Goal: Download file/media

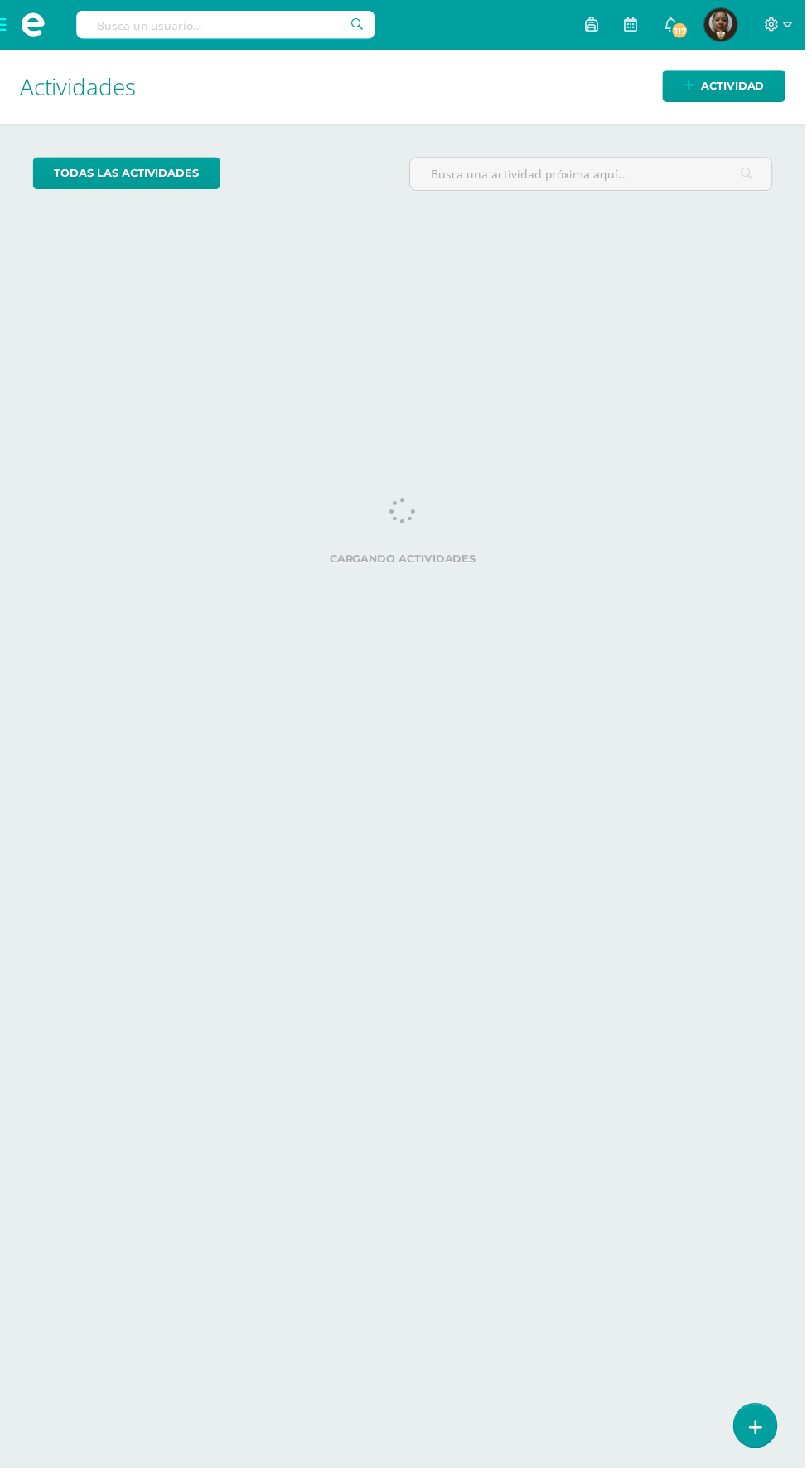
click at [37, 45] on span at bounding box center [33, 25] width 66 height 50
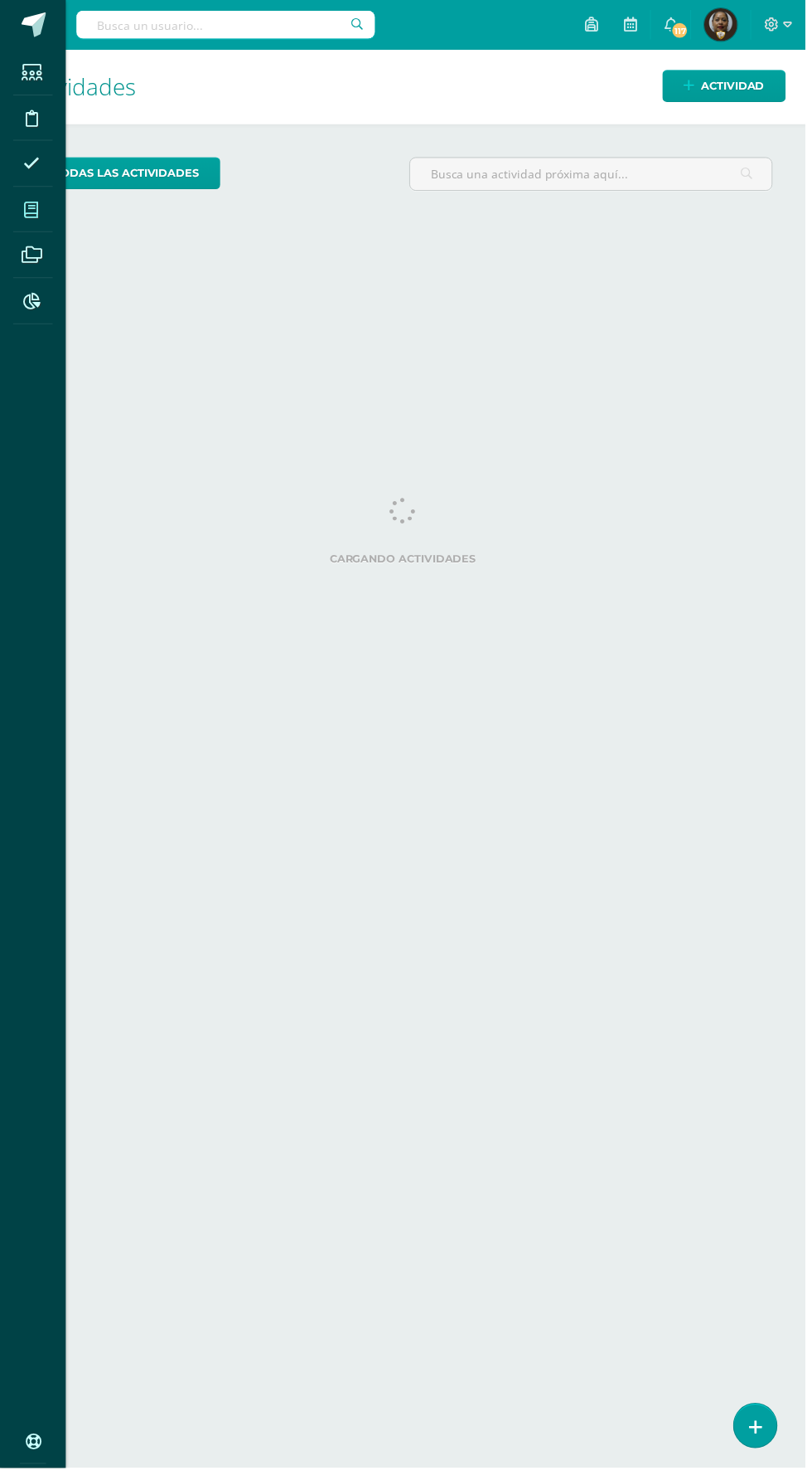
click at [44, 217] on span at bounding box center [31, 210] width 37 height 37
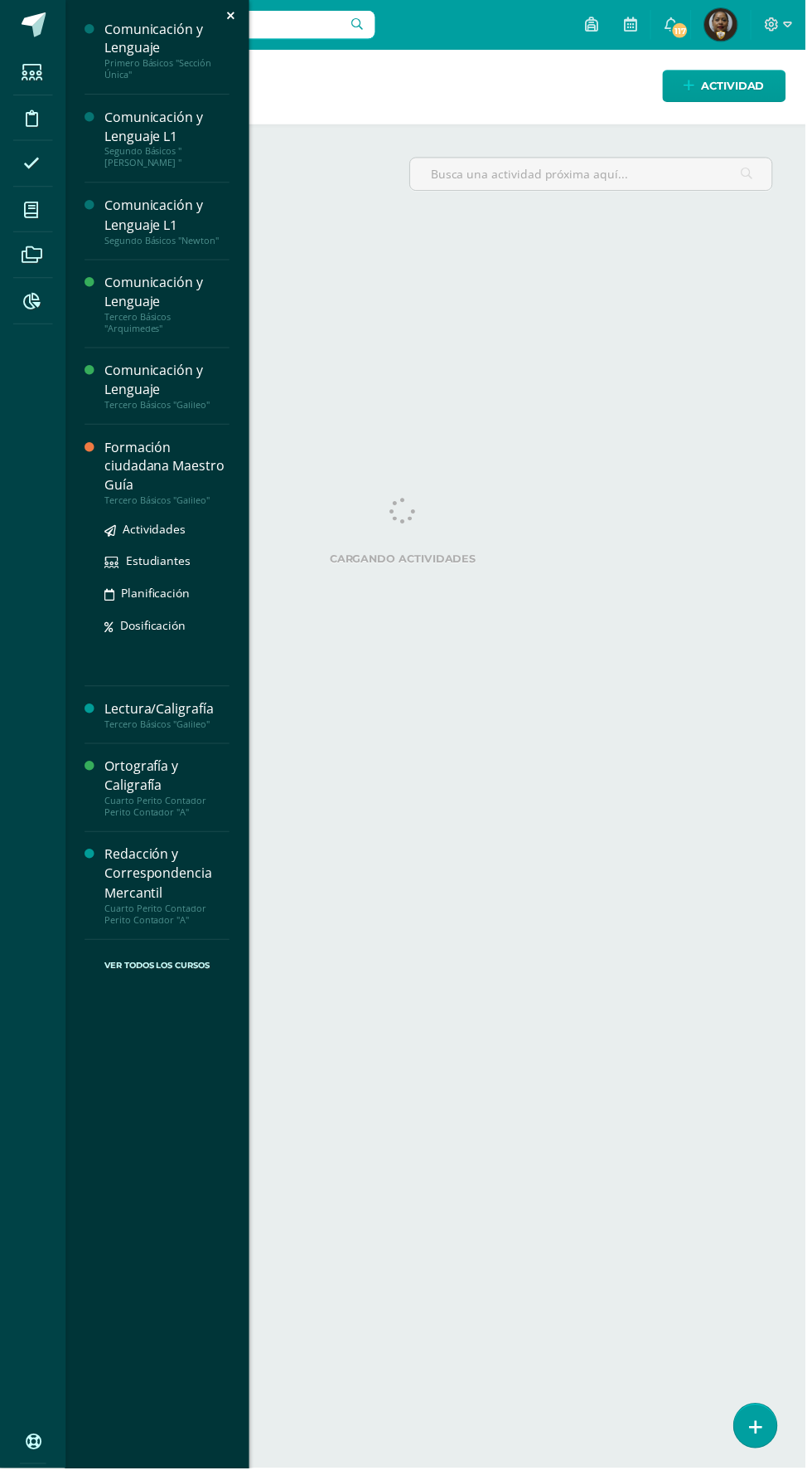
click at [165, 503] on div "Tercero Básicos "Galileo"" at bounding box center [168, 504] width 126 height 11
click at [180, 531] on span "Actividades" at bounding box center [155, 532] width 63 height 16
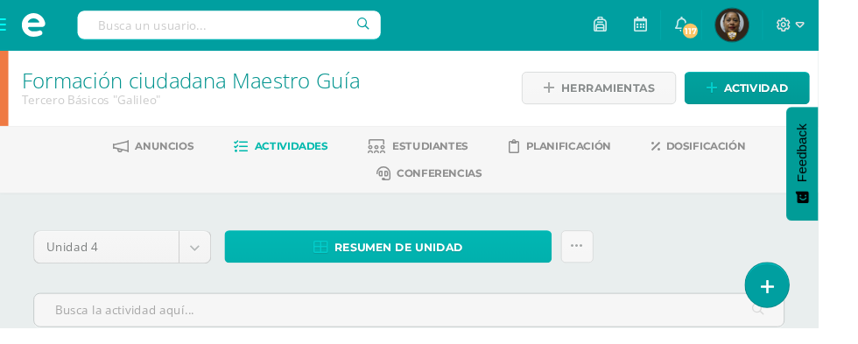
click at [478, 259] on span "Resumen de unidad" at bounding box center [418, 259] width 135 height 32
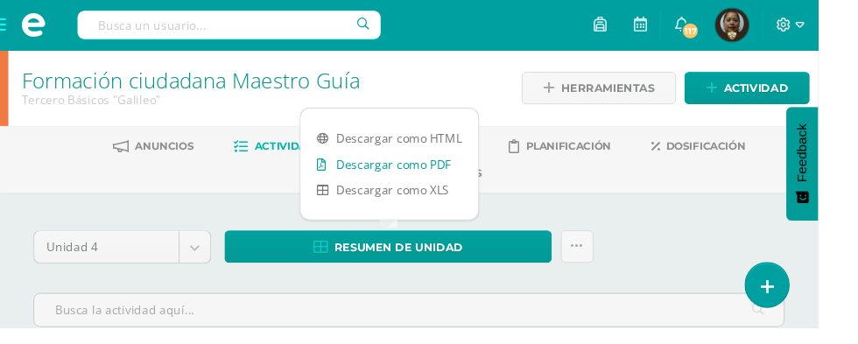
click at [447, 173] on link "Descargar como PDF" at bounding box center [408, 172] width 187 height 27
